Goal: Obtain resource: Download file/media

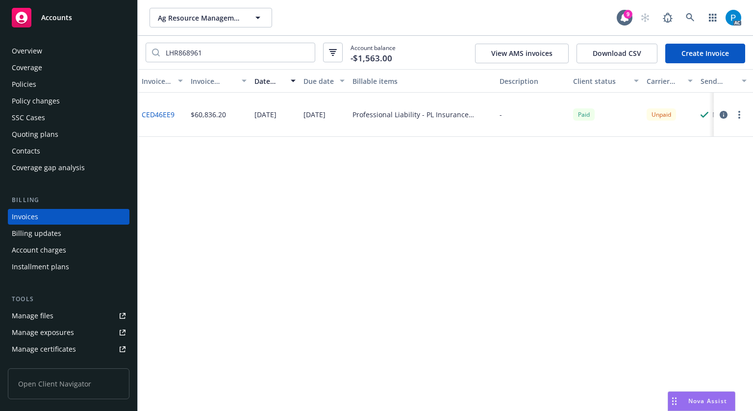
click at [74, 7] on link "Accounts" at bounding box center [69, 17] width 122 height 27
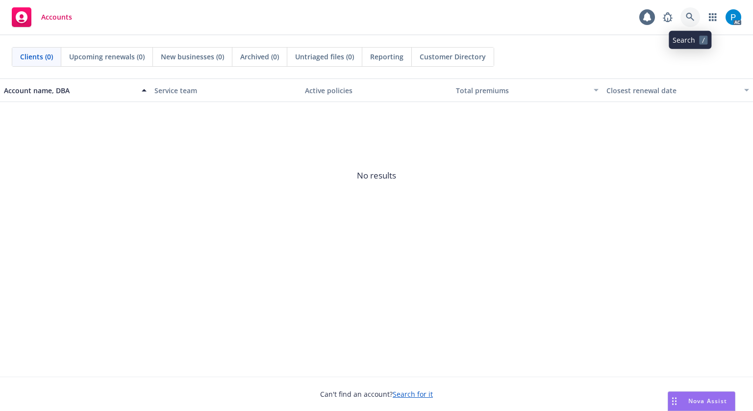
click at [690, 18] on icon at bounding box center [690, 17] width 8 height 8
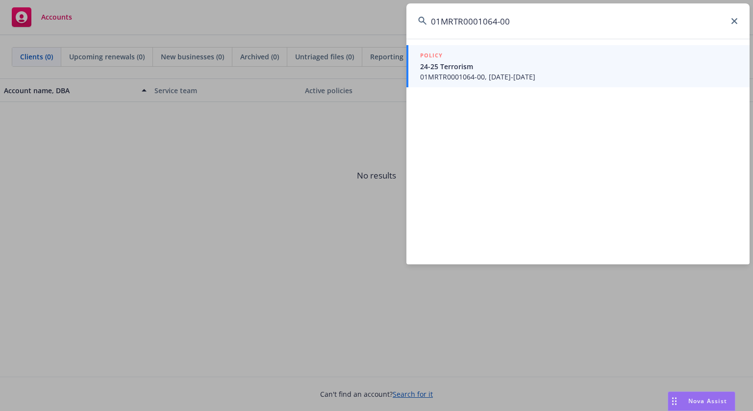
type input "01MRTR0001064-00"
click at [480, 61] on span "24-25 Terrorism" at bounding box center [579, 66] width 318 height 10
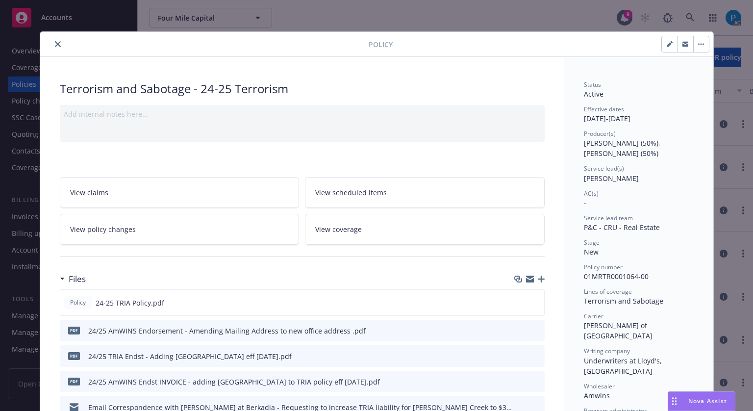
click at [55, 47] on icon "close" at bounding box center [58, 44] width 6 height 6
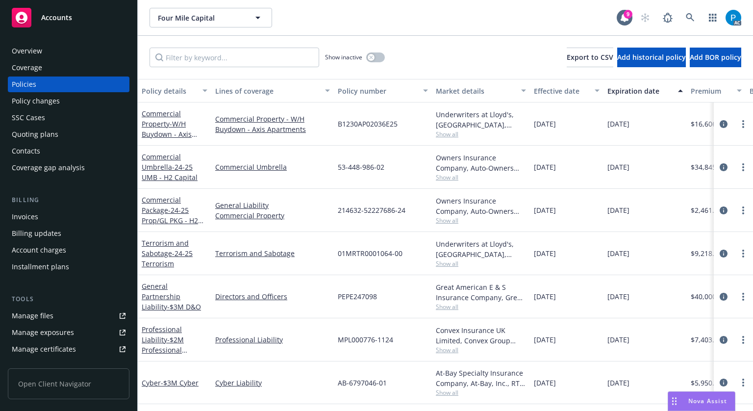
click at [25, 216] on div "Invoices" at bounding box center [25, 217] width 26 height 16
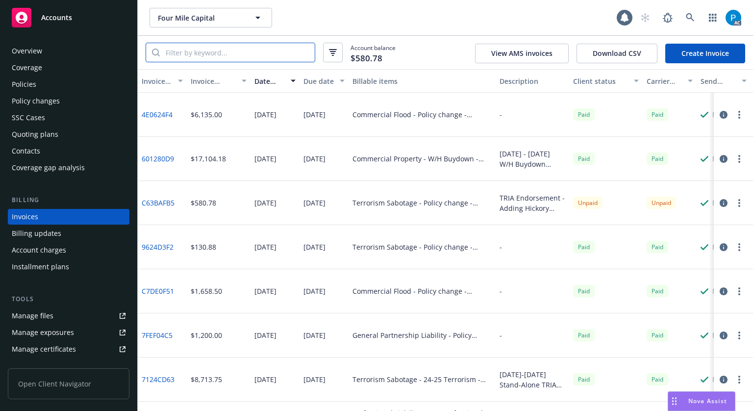
click at [212, 50] on input "search" at bounding box center [237, 52] width 155 height 19
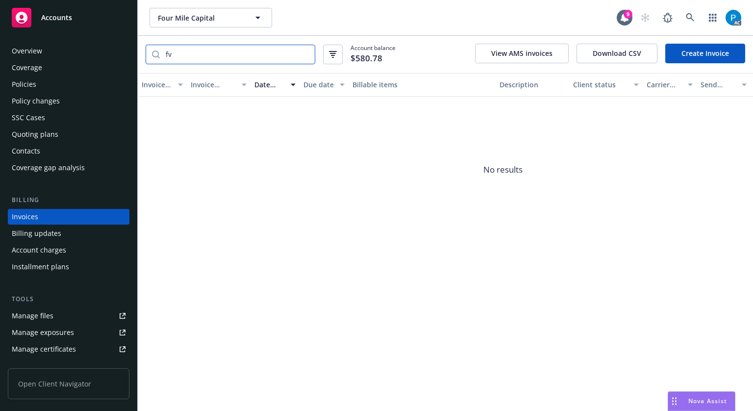
click at [235, 56] on input "fv" at bounding box center [237, 54] width 155 height 19
paste input "01MRTR0001064-00"
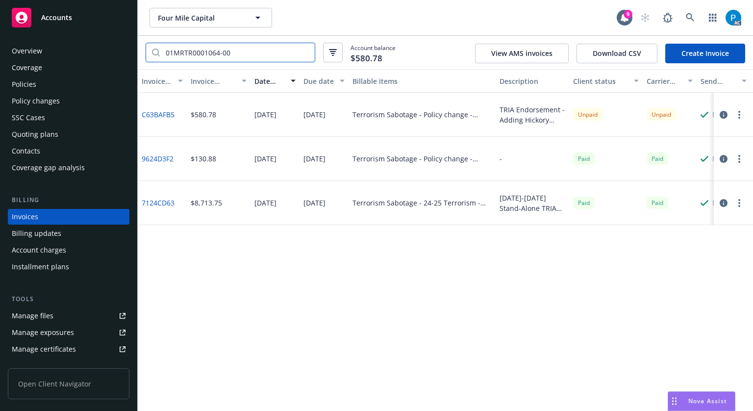
type input "01MRTR0001064-00"
click at [716, 113] on div at bounding box center [733, 115] width 39 height 44
click at [719, 114] on button "button" at bounding box center [724, 115] width 12 height 12
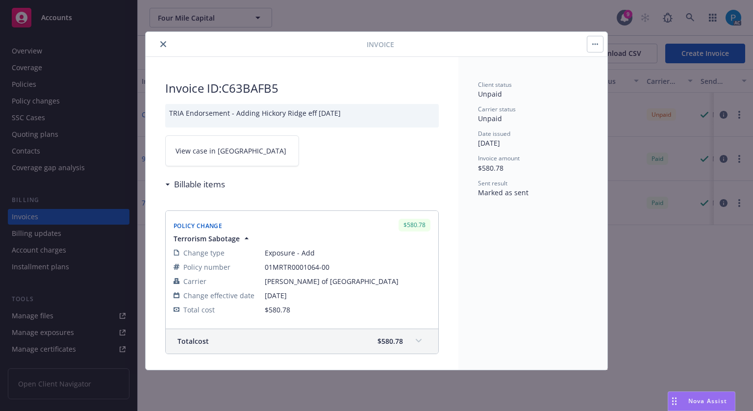
click at [243, 145] on link "View case in [GEOGRAPHIC_DATA]" at bounding box center [232, 150] width 134 height 31
click at [161, 44] on icon "close" at bounding box center [163, 44] width 6 height 6
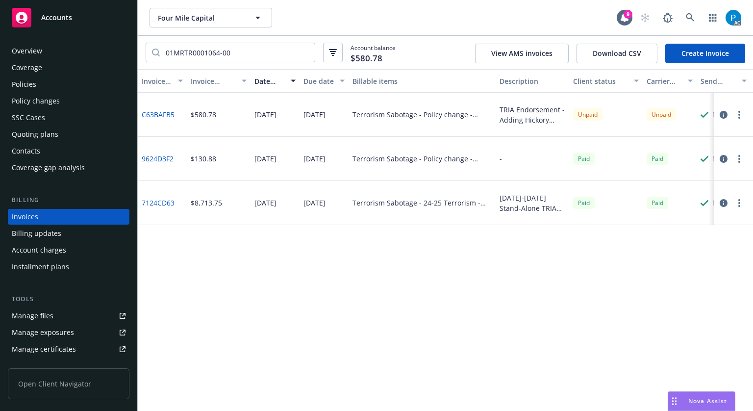
click at [67, 23] on div "Accounts" at bounding box center [69, 18] width 114 height 20
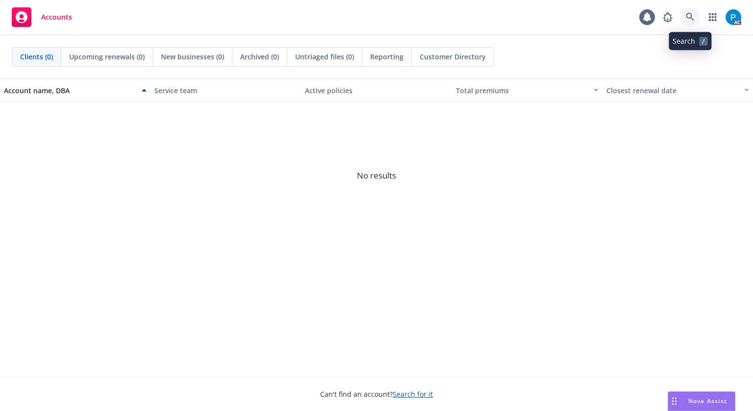
click at [687, 18] on icon at bounding box center [690, 17] width 9 height 9
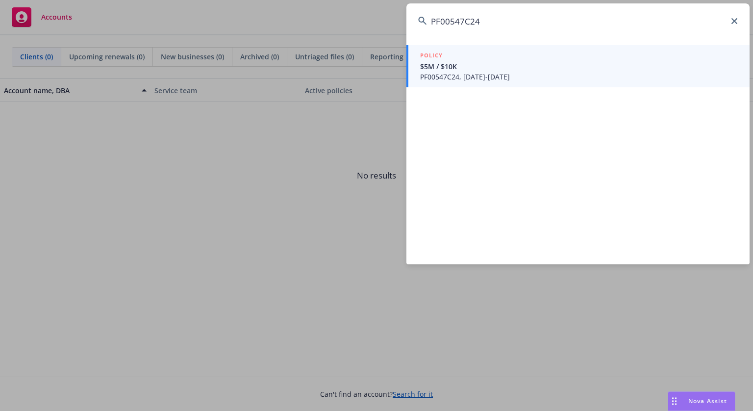
type input "PF00547C24"
click at [501, 68] on span "$5M / $10K" at bounding box center [579, 66] width 318 height 10
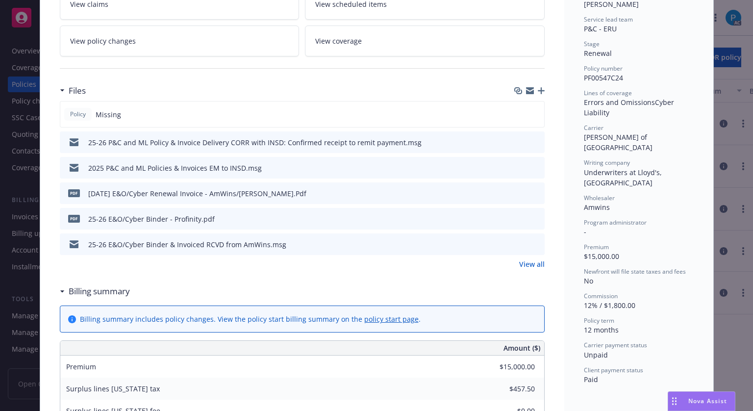
scroll to position [196, 0]
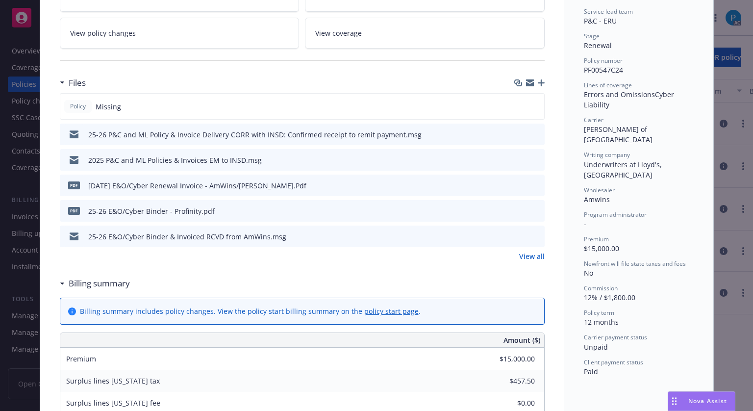
click at [515, 181] on icon "download file" at bounding box center [519, 185] width 8 height 8
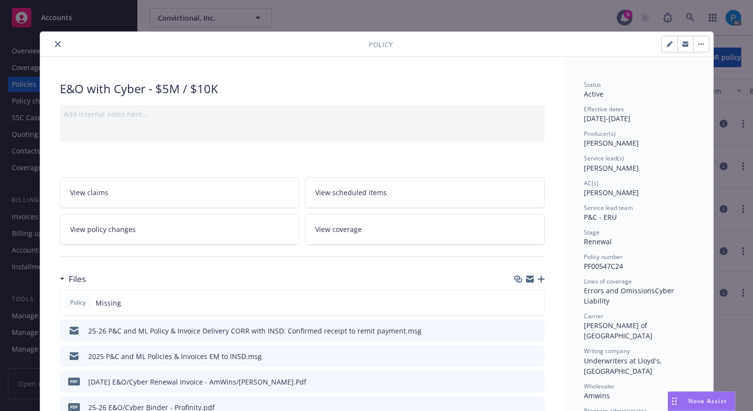
click at [55, 44] on icon "close" at bounding box center [58, 44] width 6 height 6
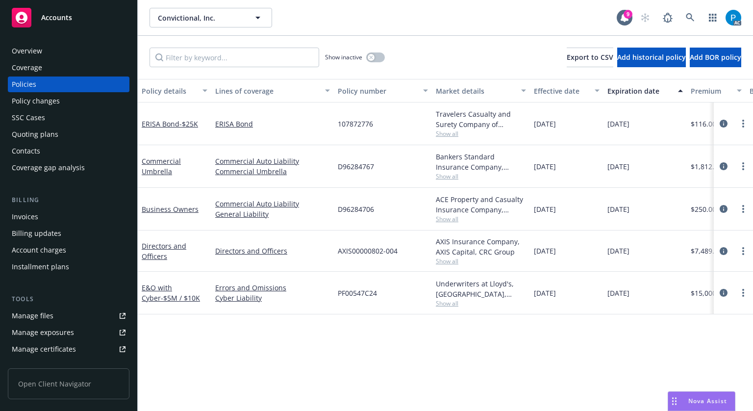
click at [36, 214] on div "Invoices" at bounding box center [25, 217] width 26 height 16
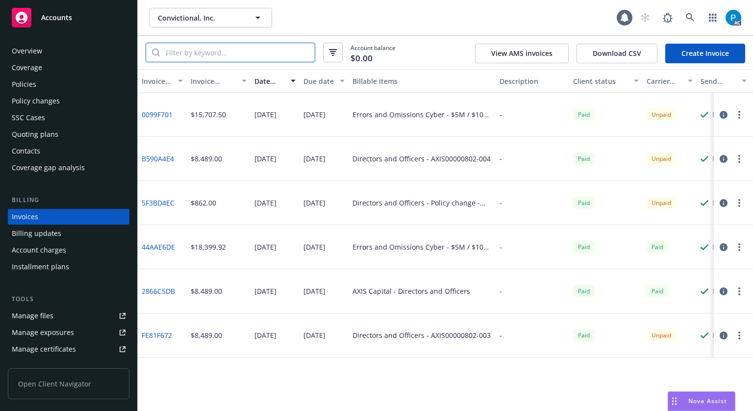
paste input "PF00547C24"
click at [209, 53] on input "PF00547C24" at bounding box center [237, 52] width 155 height 19
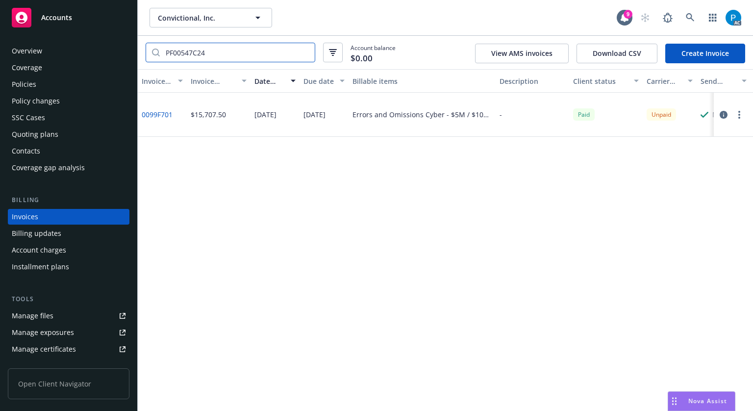
type input "PF00547C24"
click at [723, 111] on icon "button" at bounding box center [724, 115] width 8 height 8
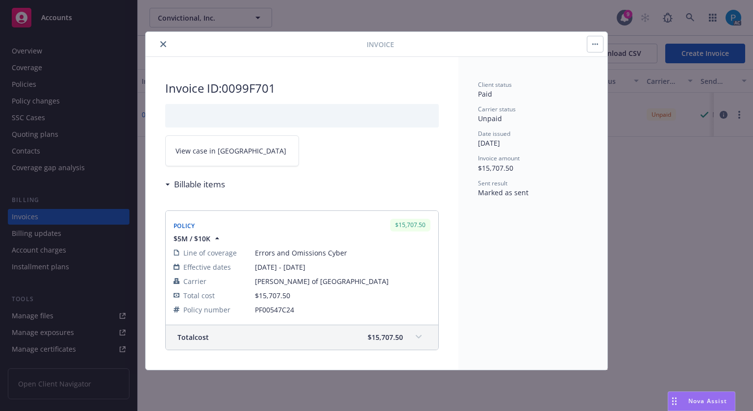
click at [259, 143] on link "View case in [GEOGRAPHIC_DATA]" at bounding box center [232, 150] width 134 height 31
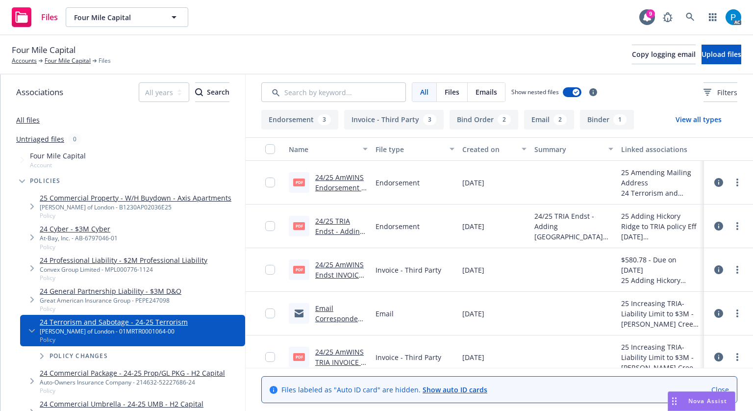
click at [348, 262] on link "24/25 AmWINS Endst INVOICE - adding [GEOGRAPHIC_DATA] to TRIA policy eff [DATE]…" at bounding box center [341, 295] width 52 height 71
